Goal: Communication & Community: Participate in discussion

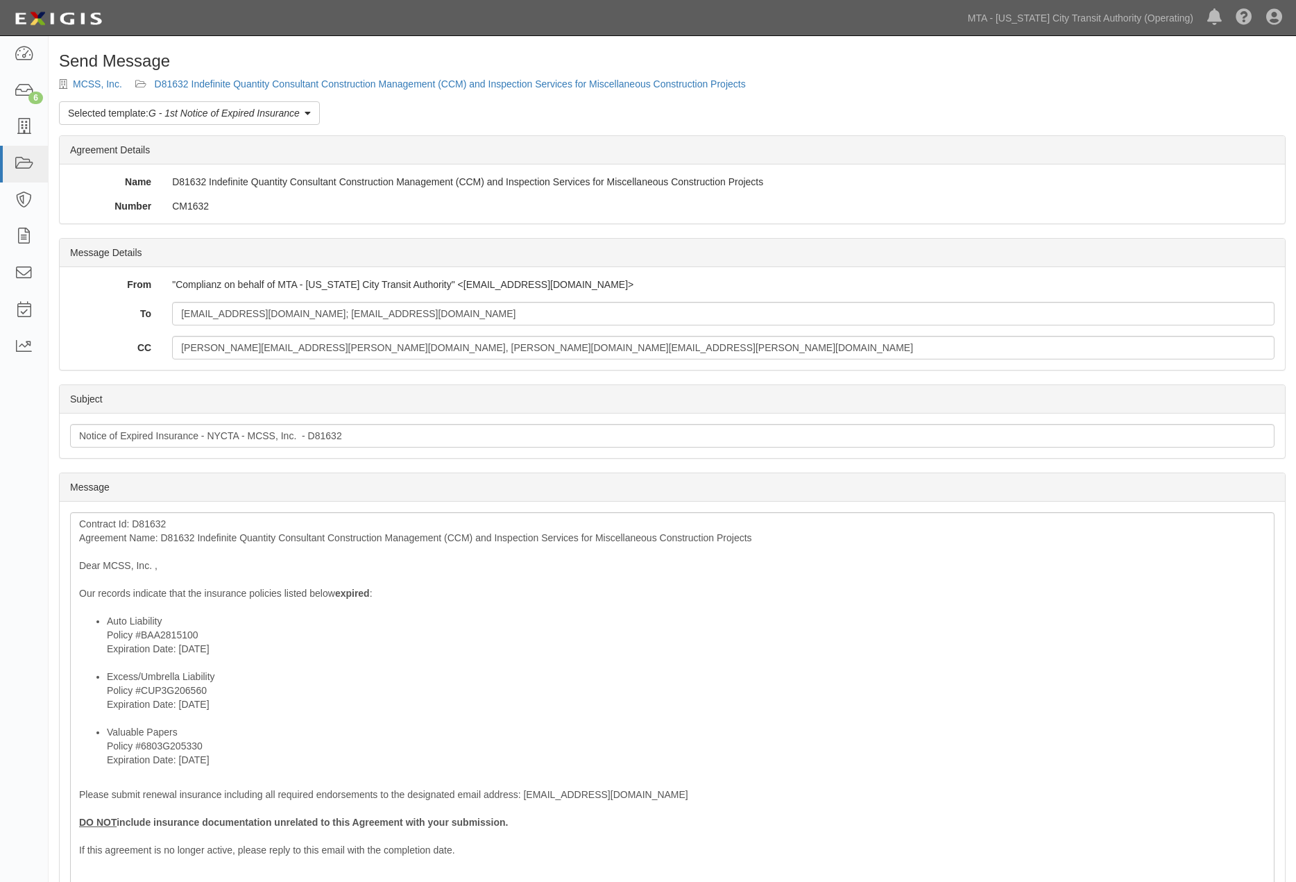
scroll to position [260, 0]
